Goal: Transaction & Acquisition: Purchase product/service

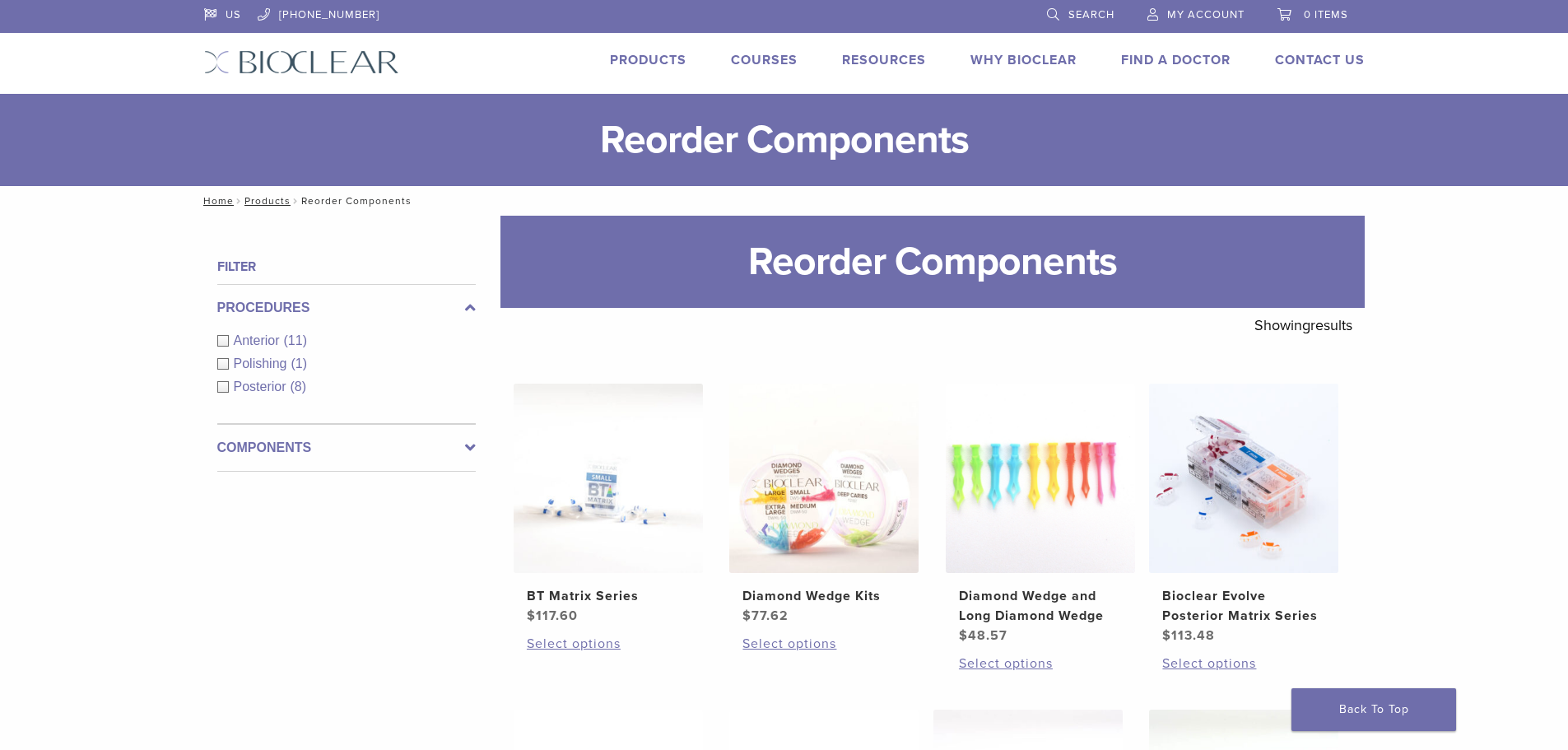
click at [660, 63] on link "Products" at bounding box center [647, 60] width 76 height 16
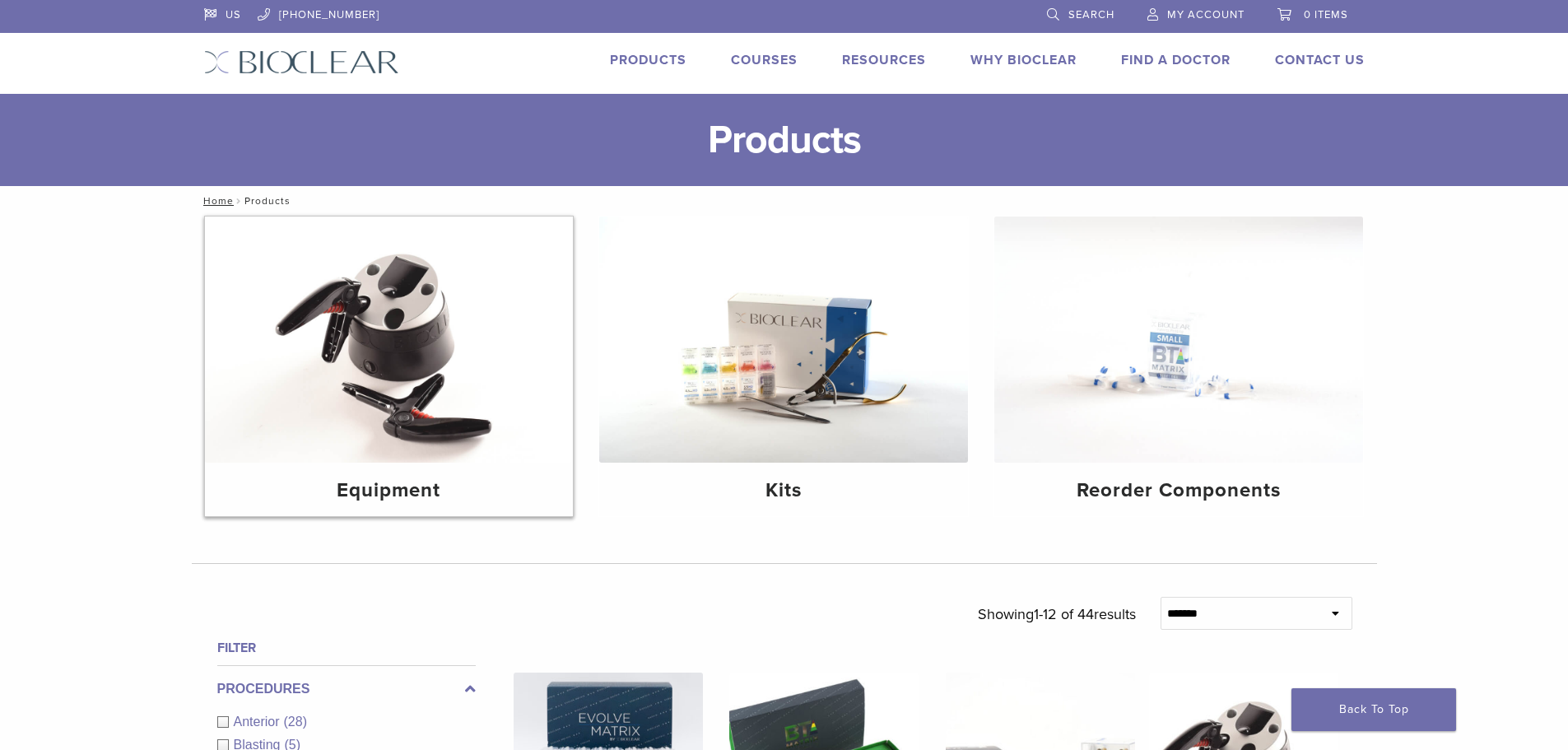
click at [399, 435] on img at bounding box center [390, 340] width 369 height 246
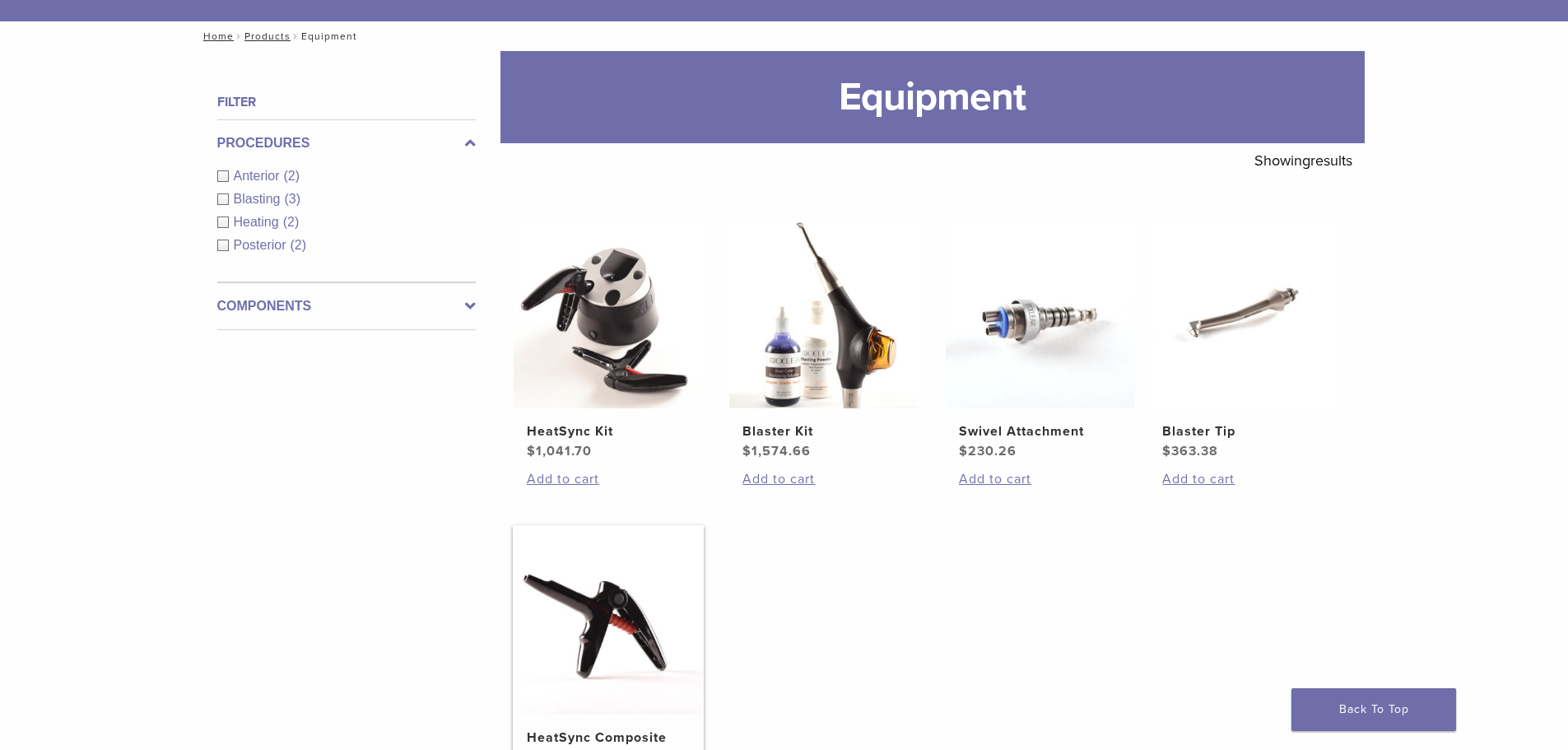
scroll to position [494, 0]
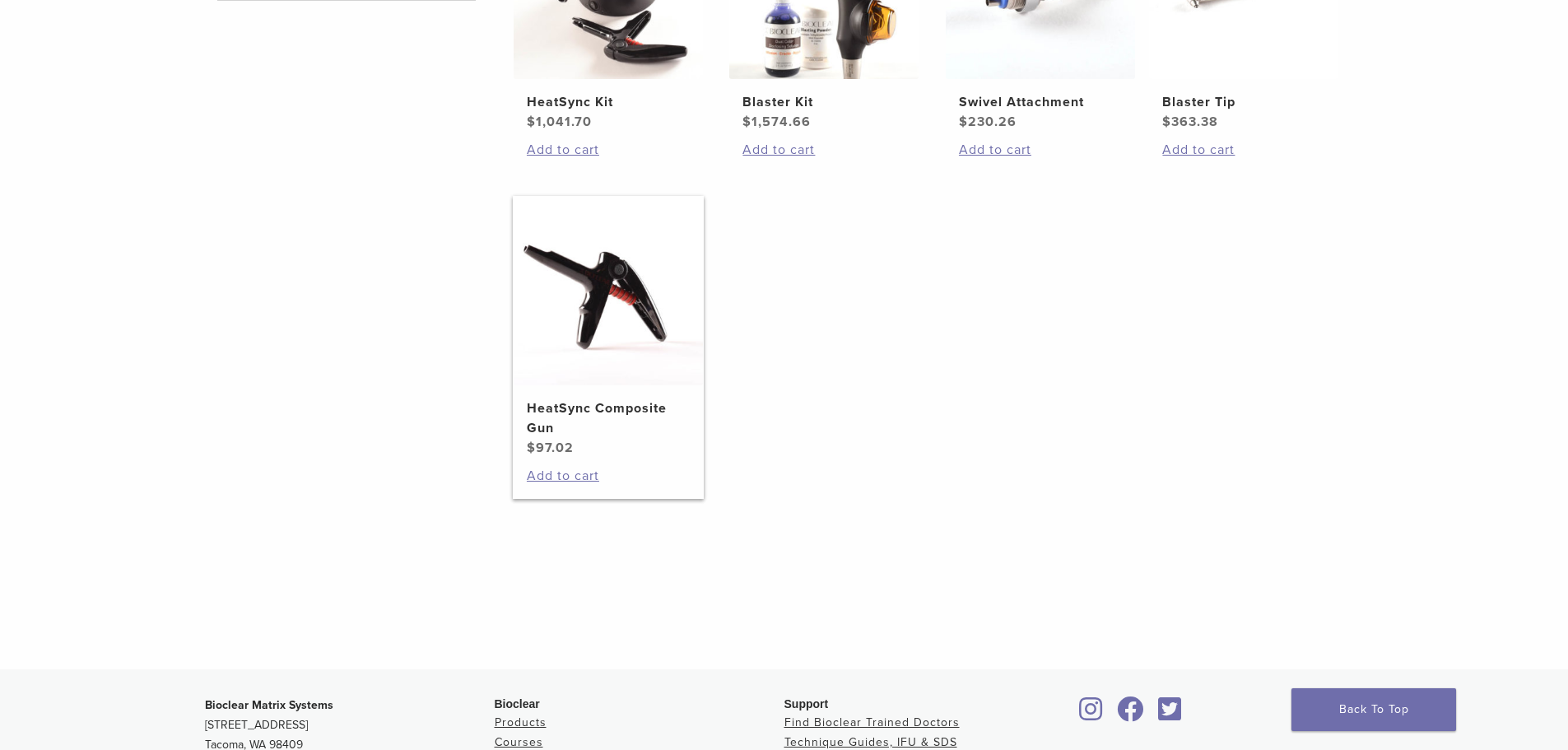
click at [652, 405] on h2 "HeatSync Composite Gun" at bounding box center [608, 418] width 163 height 39
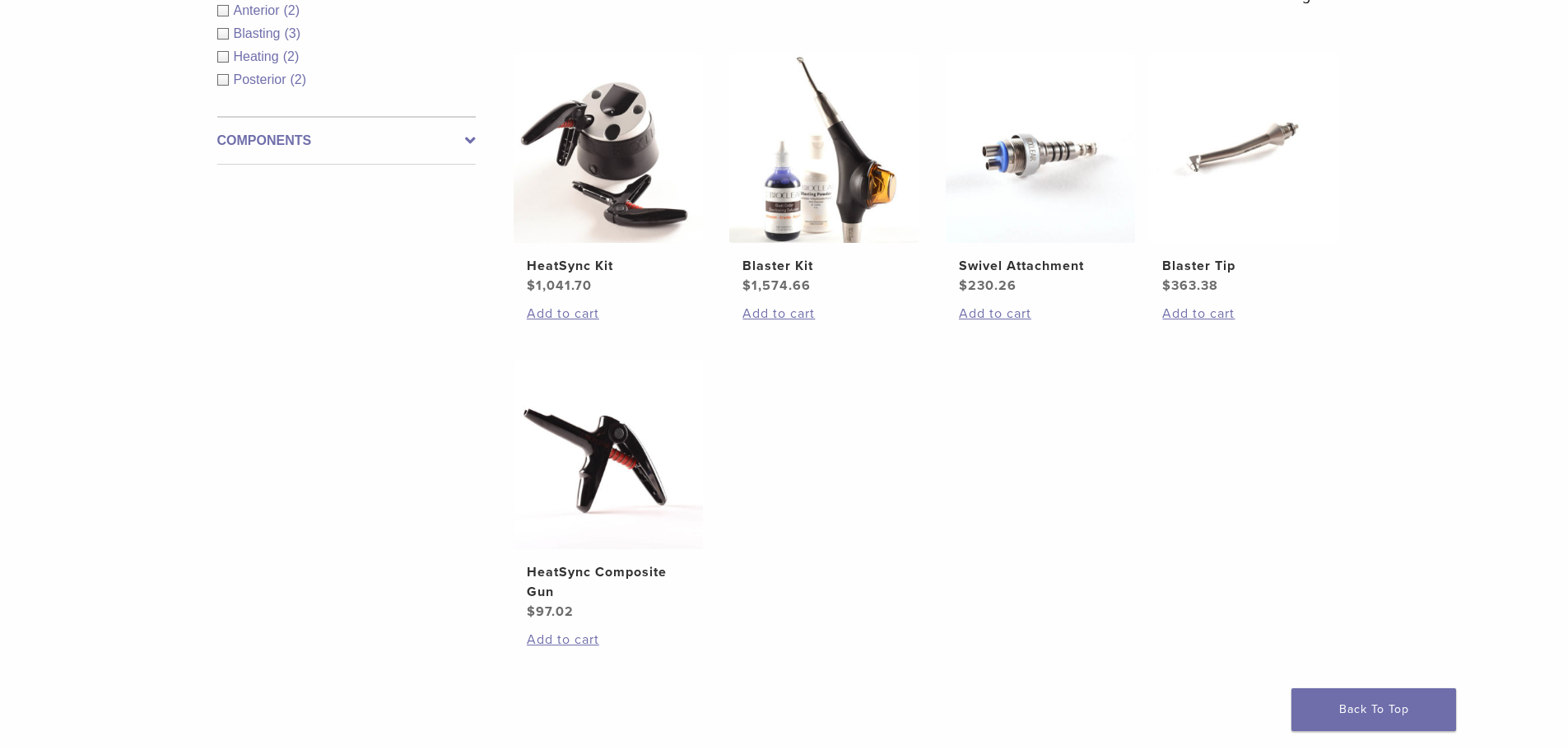
scroll to position [330, 0]
click at [574, 269] on h2 "HeatSync Kit" at bounding box center [608, 267] width 163 height 20
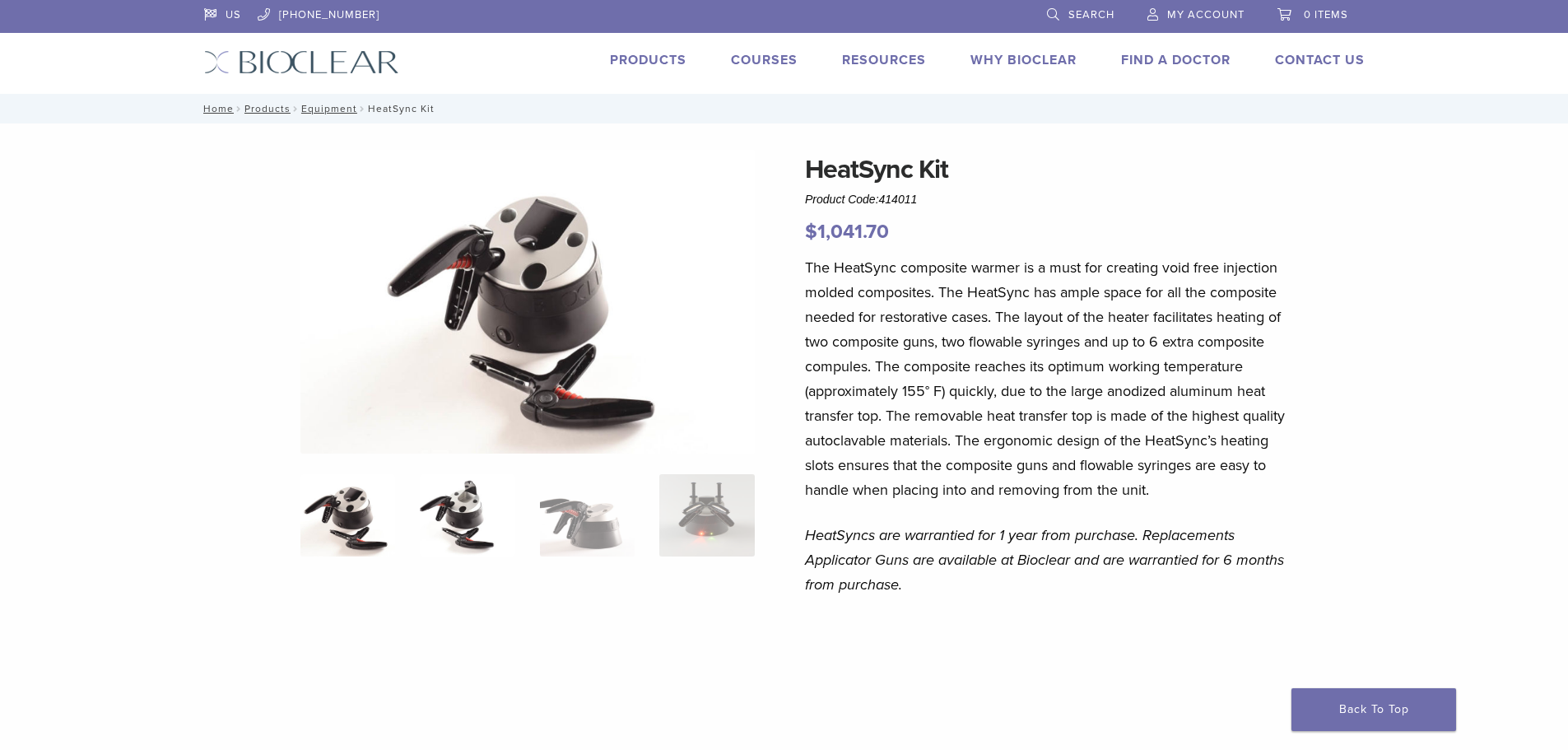
click at [454, 537] on img at bounding box center [467, 515] width 95 height 82
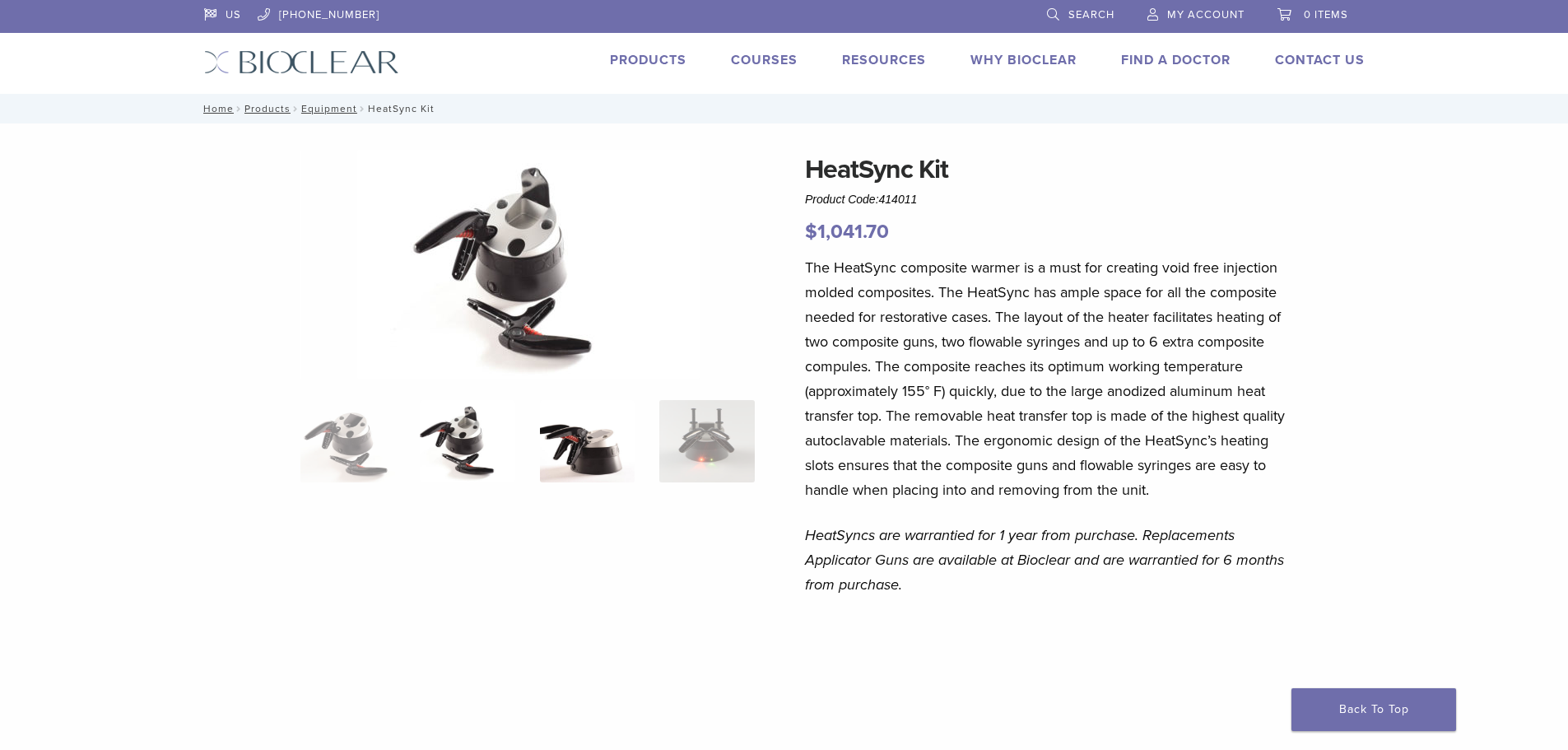
click at [567, 435] on img at bounding box center [587, 442] width 95 height 82
